Goal: Check status: Check status

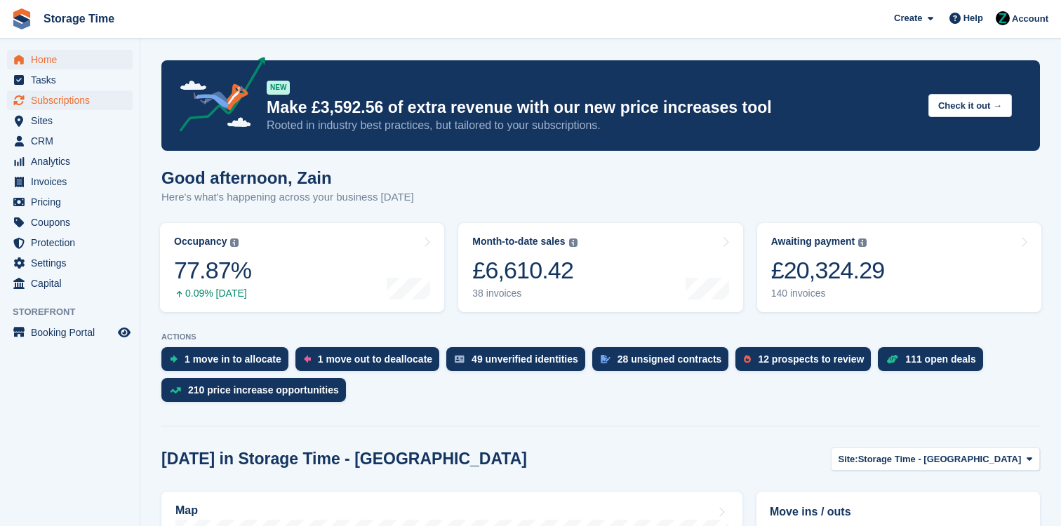
click at [101, 102] on span "Subscriptions" at bounding box center [73, 101] width 84 height 20
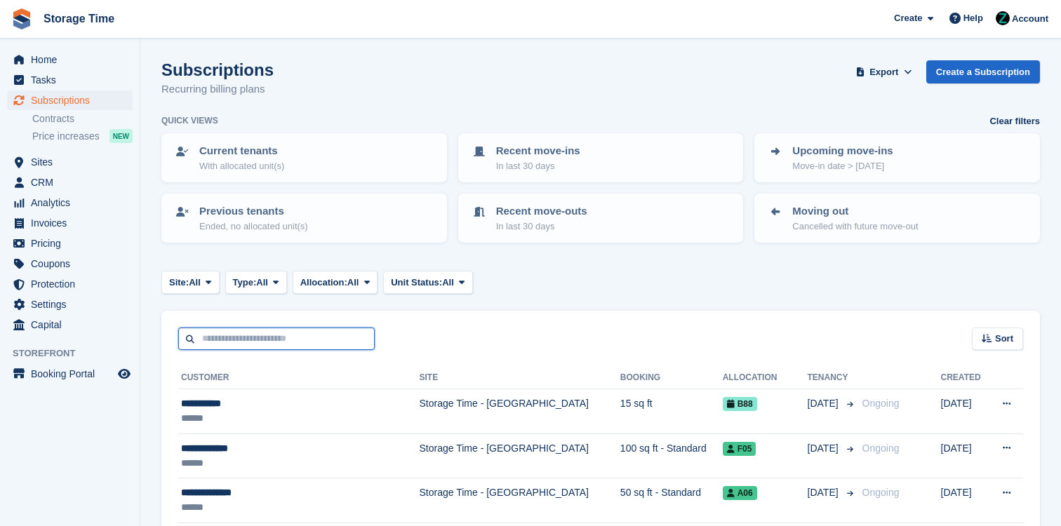
click at [280, 328] on input "text" at bounding box center [276, 339] width 196 height 23
type input "*****"
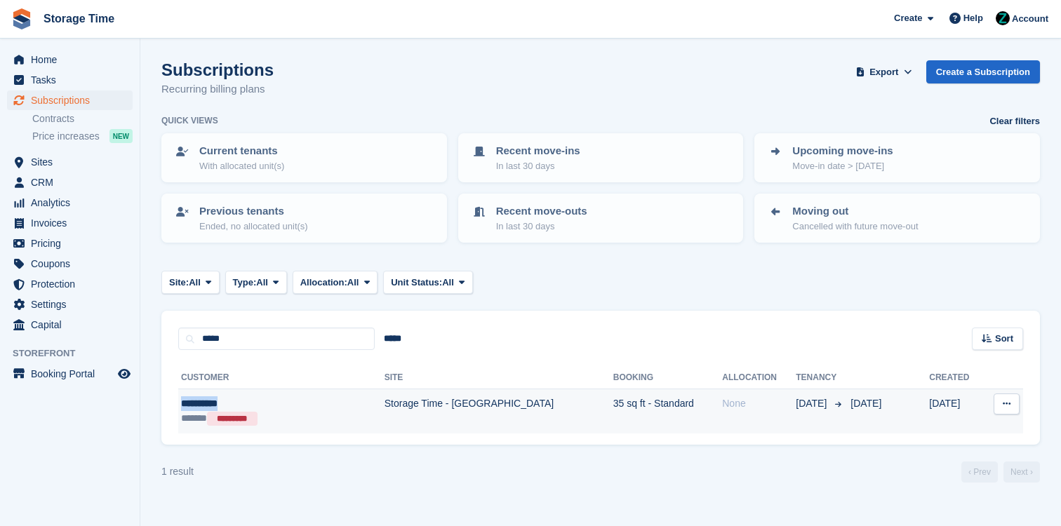
click at [289, 396] on div "**********" at bounding box center [256, 403] width 150 height 15
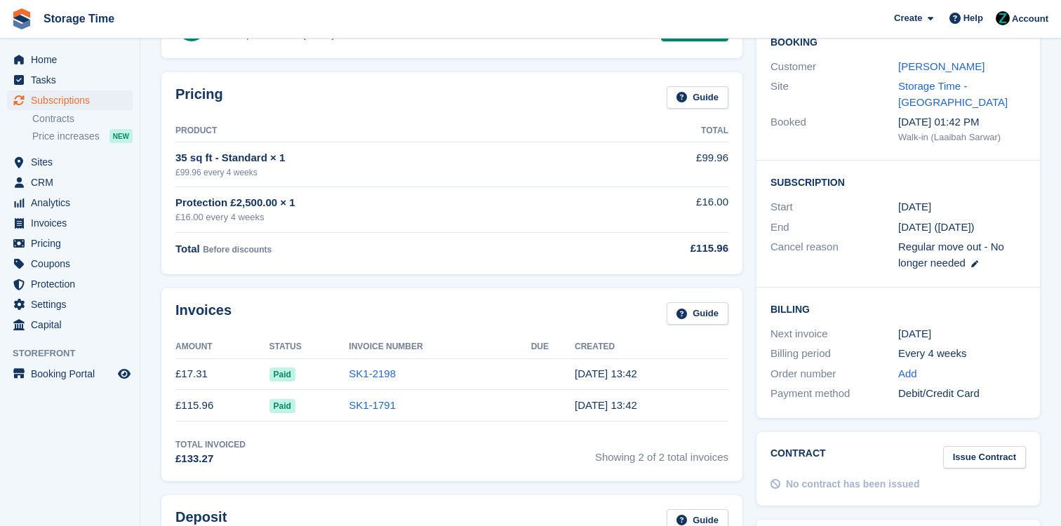
scroll to position [137, 0]
click at [366, 388] on td "SK1-2198" at bounding box center [440, 374] width 182 height 32
click at [371, 371] on link "SK1-2198" at bounding box center [372, 373] width 47 height 12
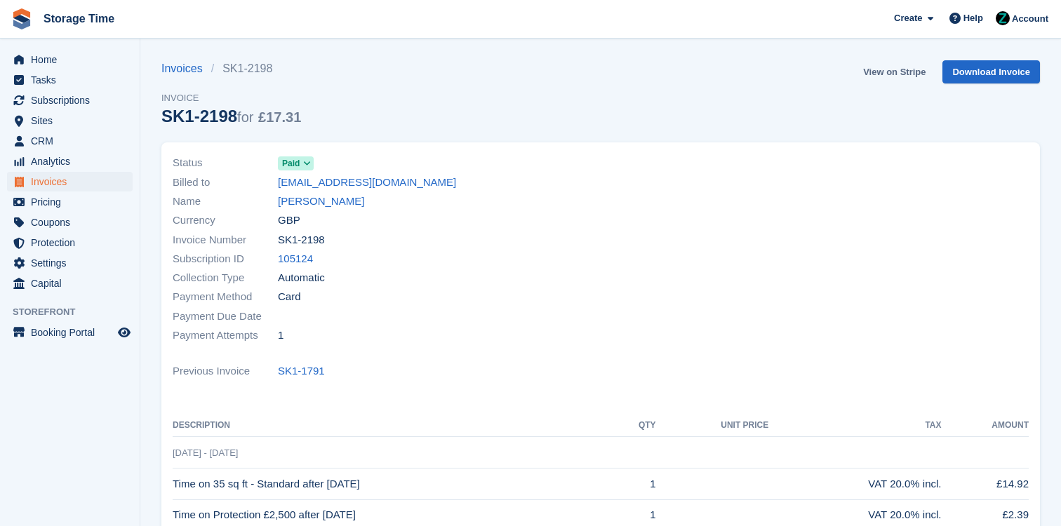
click at [885, 73] on link "View on Stripe" at bounding box center [894, 71] width 74 height 23
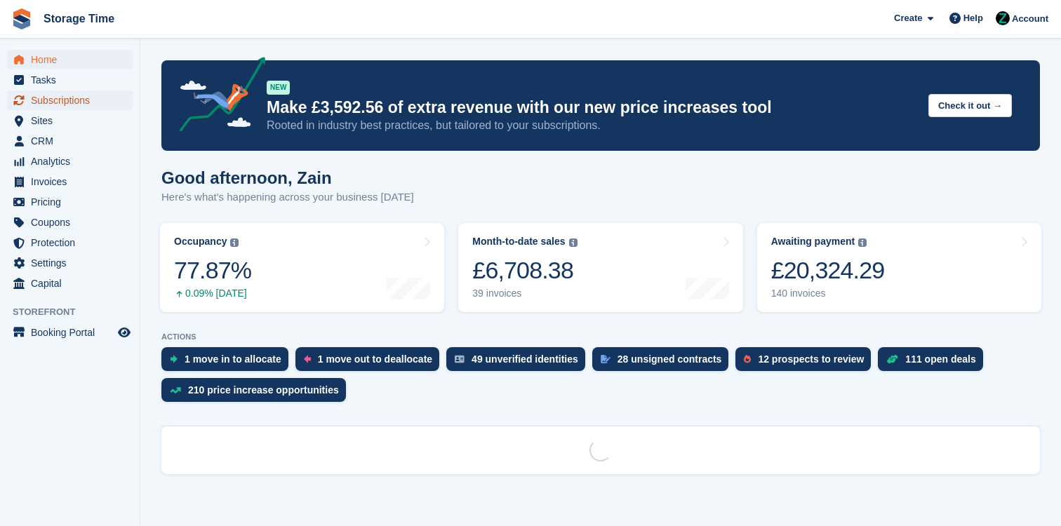
click at [84, 104] on span "Subscriptions" at bounding box center [73, 101] width 84 height 20
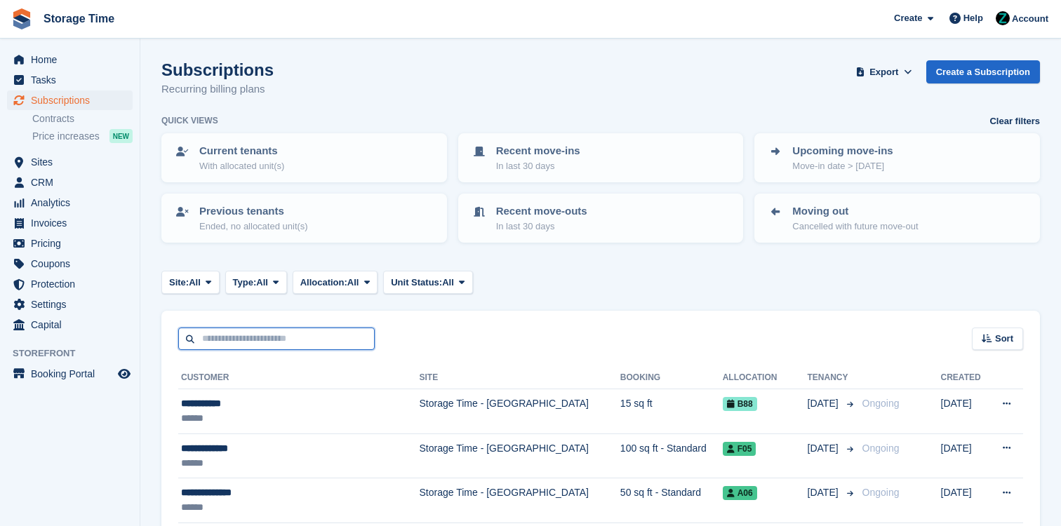
click at [318, 342] on input "text" at bounding box center [276, 339] width 196 height 23
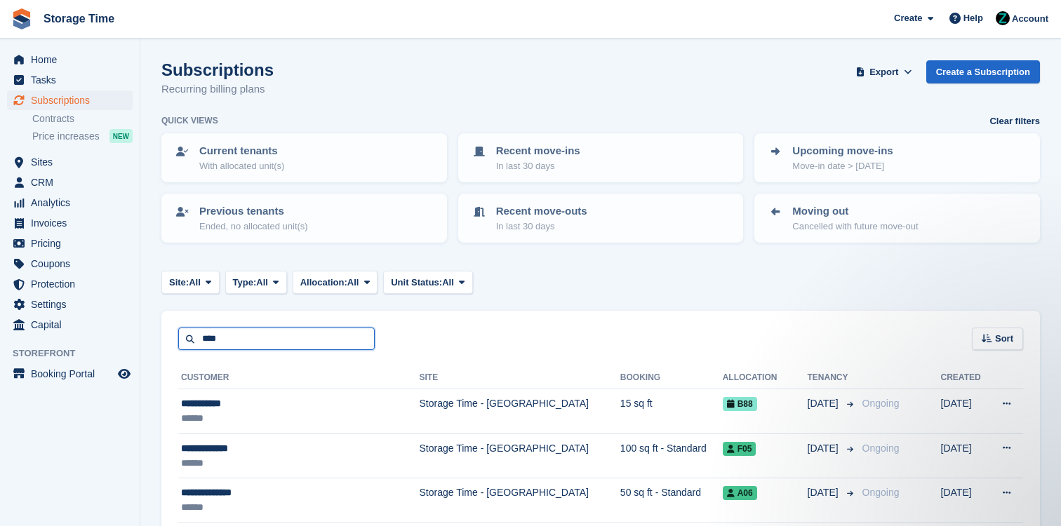
type input "****"
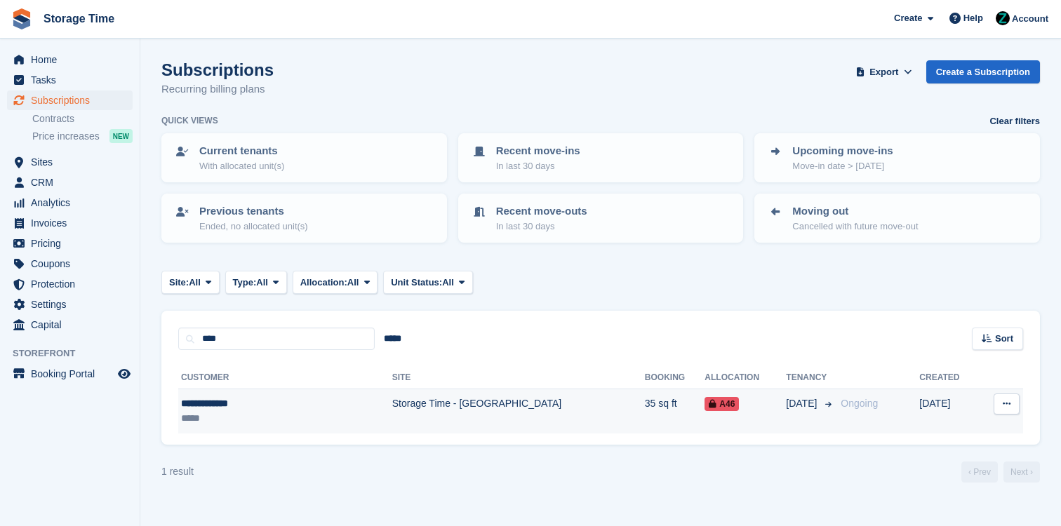
click at [392, 413] on td "Storage Time - [GEOGRAPHIC_DATA]" at bounding box center [518, 411] width 253 height 44
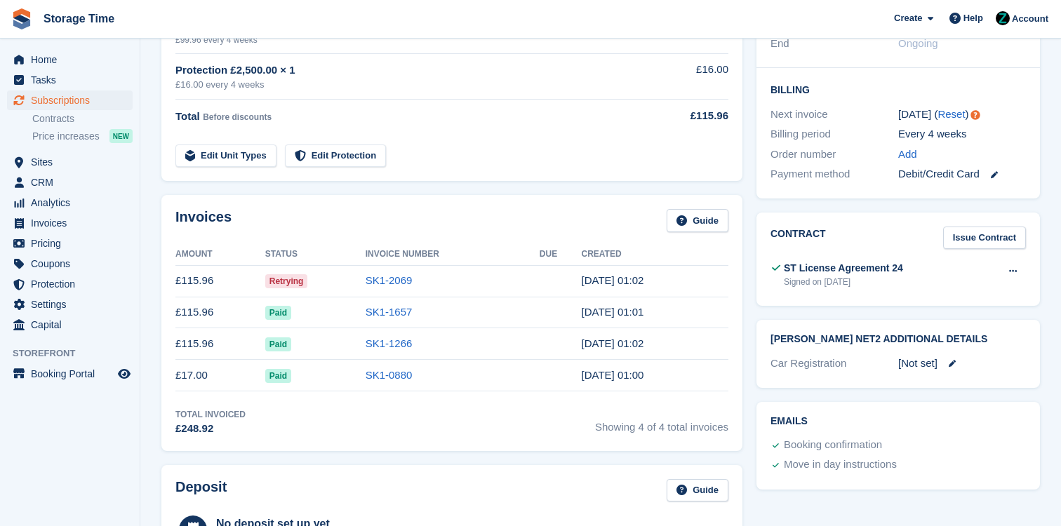
scroll to position [356, 0]
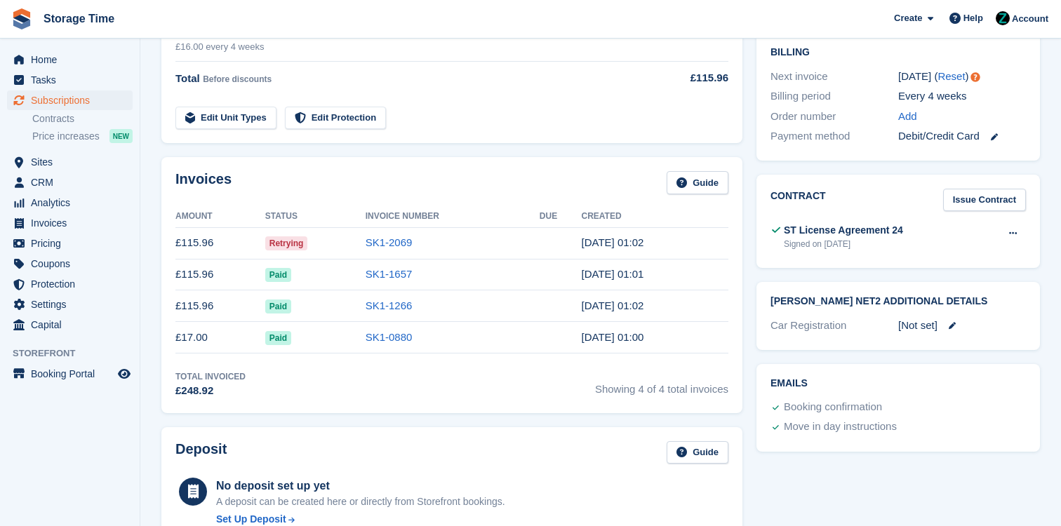
click at [414, 247] on td "SK1-2069" at bounding box center [453, 243] width 174 height 32
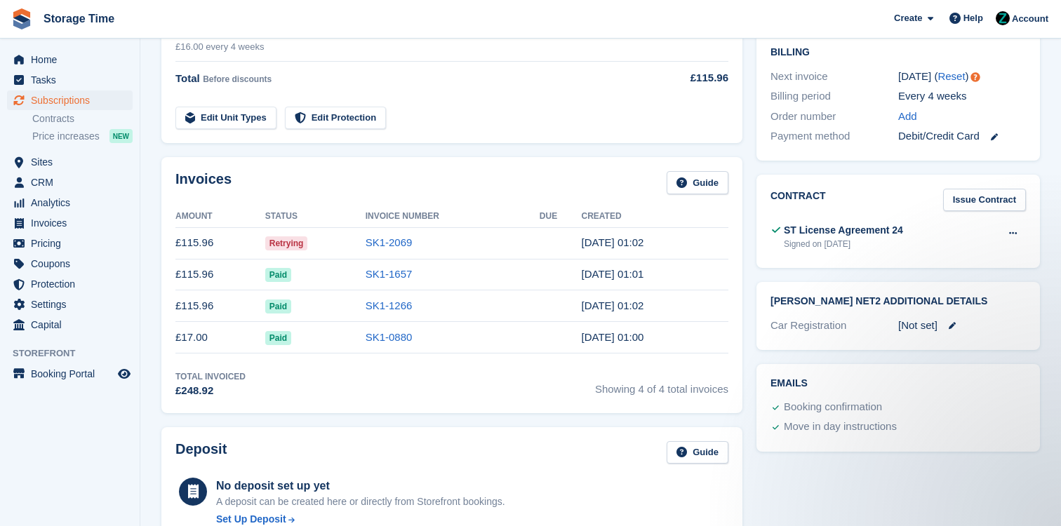
scroll to position [0, 0]
click at [380, 251] on td "SK1-2069" at bounding box center [453, 243] width 174 height 32
click at [385, 248] on link "SK1-2069" at bounding box center [389, 242] width 47 height 12
click at [406, 238] on link "SK1-2069" at bounding box center [389, 242] width 47 height 12
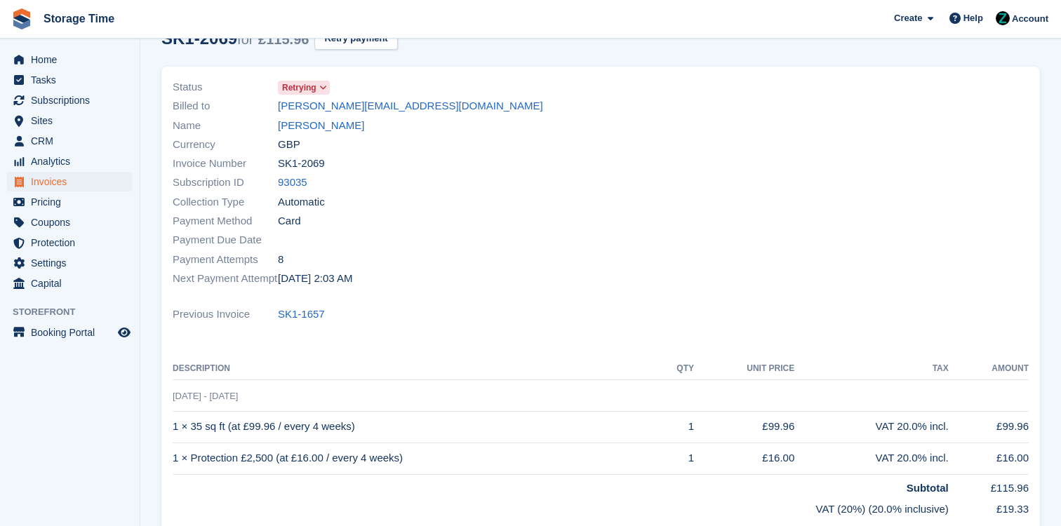
scroll to position [102, 0]
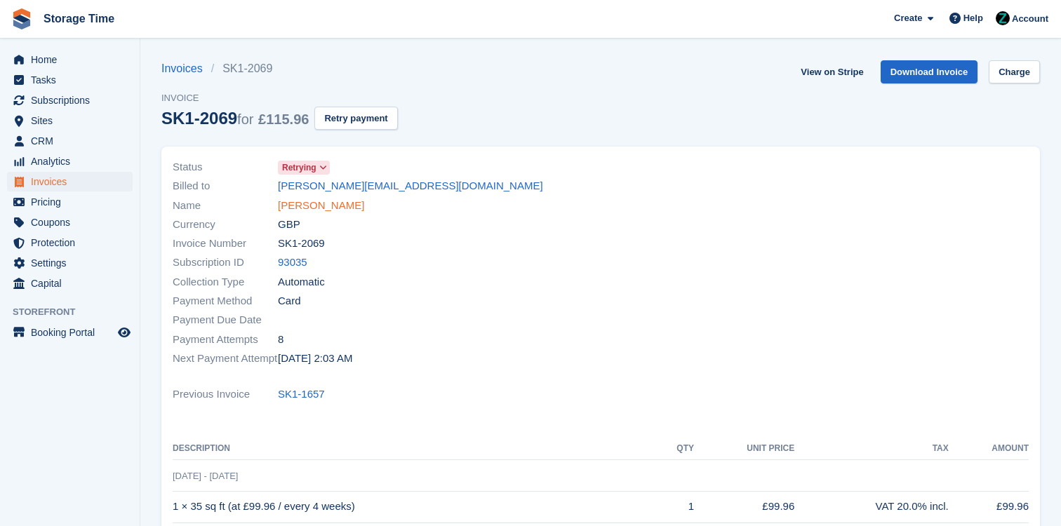
click at [314, 199] on link "[PERSON_NAME]" at bounding box center [321, 206] width 86 height 16
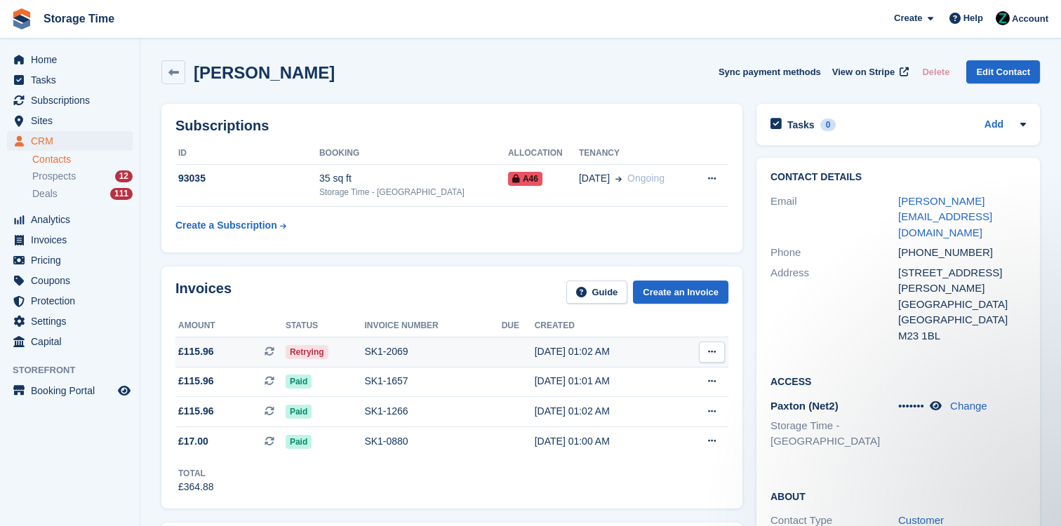
click at [386, 364] on td "SK1-2069" at bounding box center [432, 352] width 137 height 30
